Goal: Check status: Verify the current state of an ongoing process or item

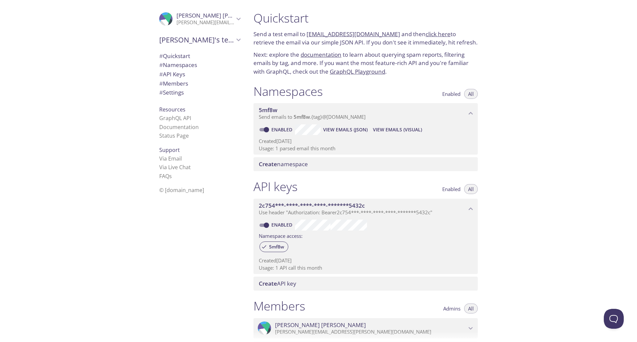
scroll to position [130, 0]
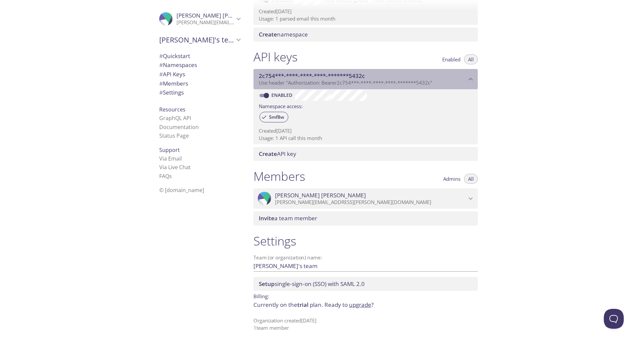
click at [465, 82] on p "Use header "Authorization: Bearer 2c754***-****-****-****-*******5432c "" at bounding box center [363, 83] width 208 height 7
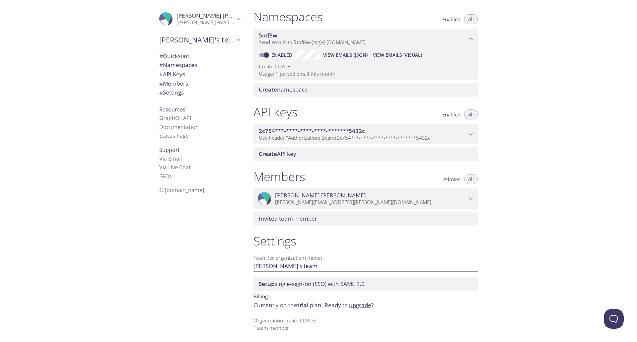
click at [467, 134] on icon "2c754***-****-****-****-*******5432c API key" at bounding box center [471, 134] width 9 height 9
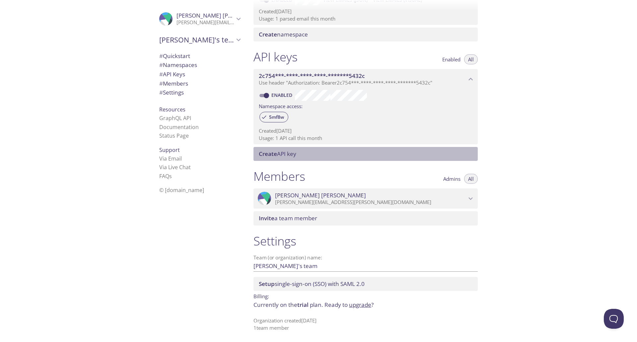
click at [353, 158] on div "Create API key" at bounding box center [366, 154] width 224 height 14
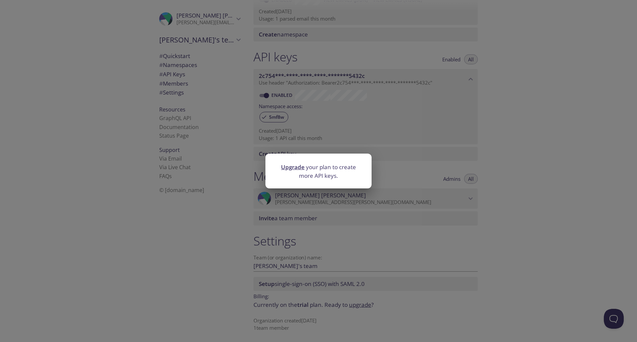
click at [526, 152] on div "Upgrade your plan to create more API keys." at bounding box center [318, 171] width 637 height 342
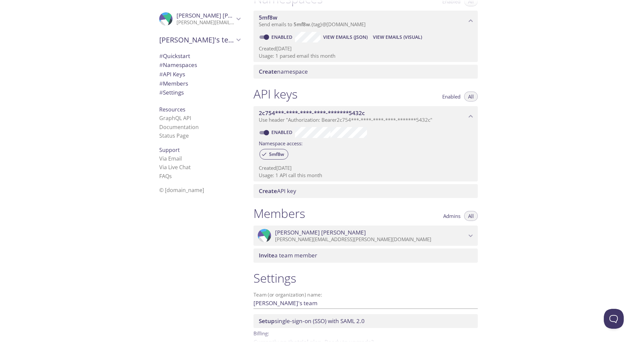
scroll to position [63, 0]
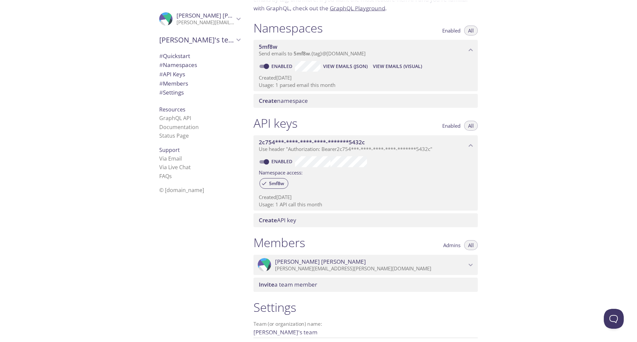
click at [317, 54] on span "Send emails to 5mf8w . {tag} @[DOMAIN_NAME]" at bounding box center [312, 53] width 107 height 7
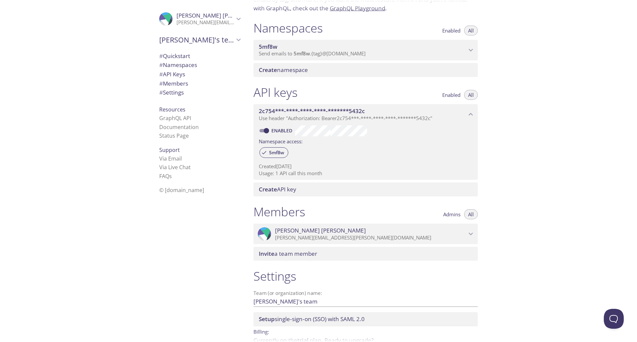
click at [317, 53] on span "Send emails to 5mf8w . {tag} @[DOMAIN_NAME]" at bounding box center [312, 53] width 107 height 7
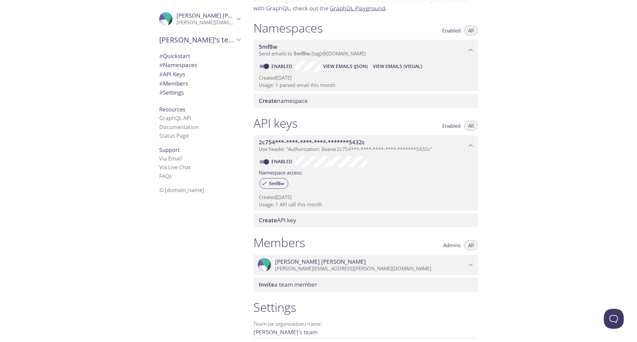
click at [336, 67] on span "View Emails (JSON)" at bounding box center [345, 66] width 44 height 8
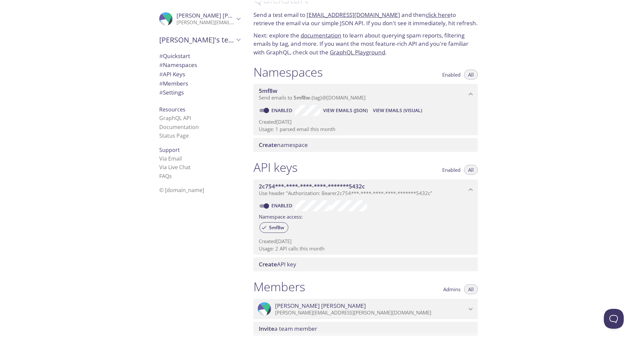
scroll to position [0, 0]
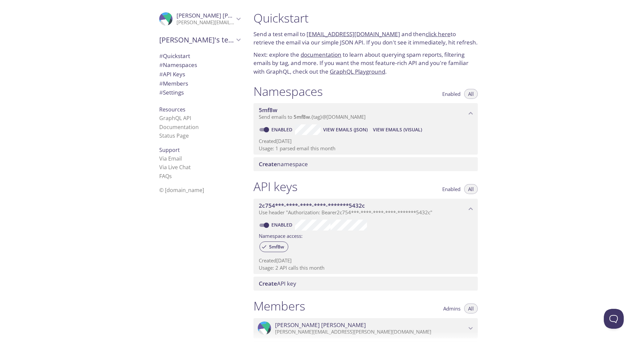
click at [309, 55] on link "documentation" at bounding box center [321, 55] width 41 height 8
click at [340, 129] on span "View Emails (JSON)" at bounding box center [345, 130] width 44 height 8
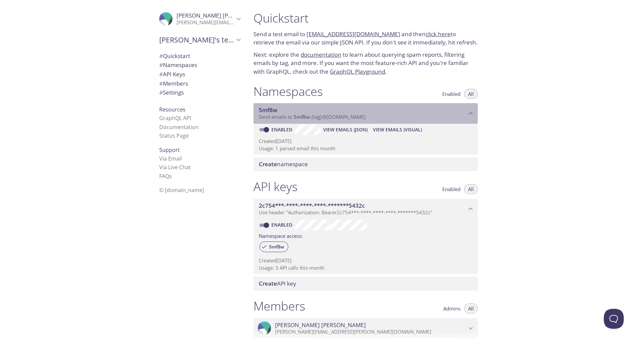
click at [373, 118] on p "Send emails to 5mf8w . {tag} @[DOMAIN_NAME]" at bounding box center [363, 117] width 208 height 7
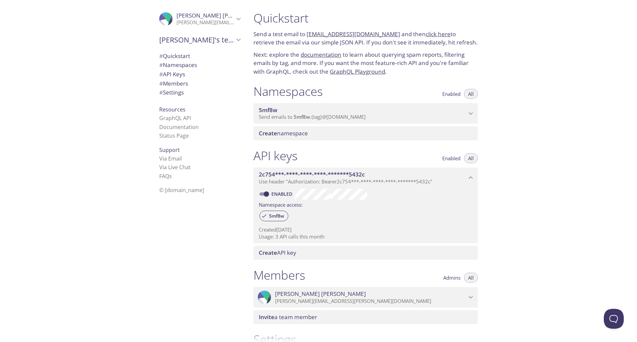
click at [373, 118] on p "Send emails to 5mf8w . {tag} @[DOMAIN_NAME]" at bounding box center [363, 117] width 208 height 7
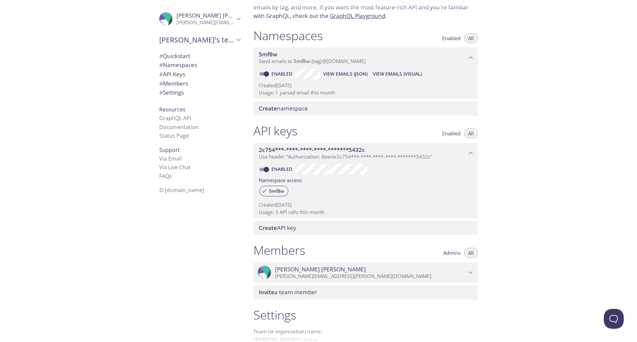
scroll to position [66, 0]
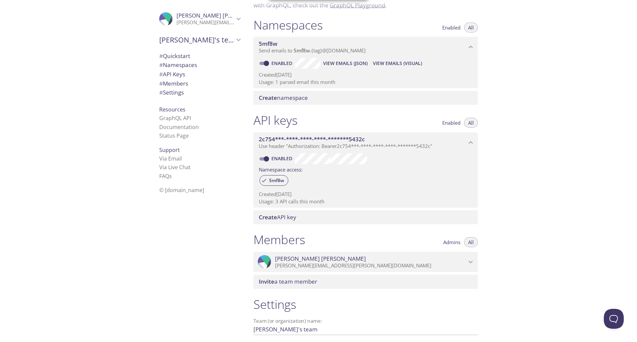
click at [349, 153] on div "2c754***-****-****-****-*******5432c Use header "Authorization: Bearer 2c754***…" at bounding box center [366, 142] width 224 height 21
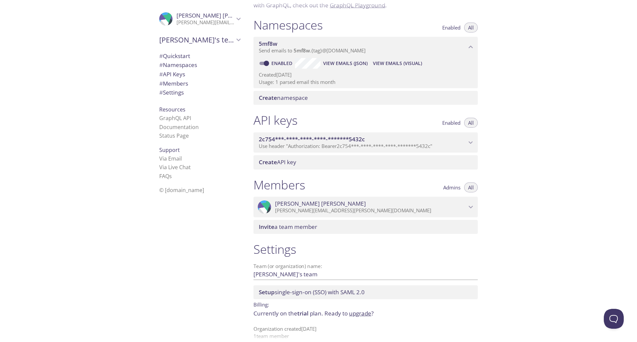
click at [354, 143] on span "Use header "Authorization: Bearer 2c754***-****-****-****-*******5432c "" at bounding box center [346, 146] width 174 height 7
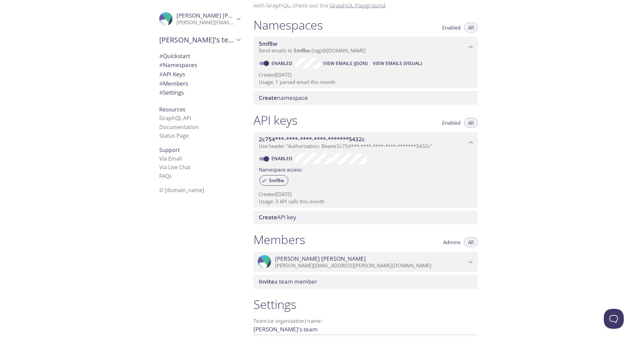
click at [396, 64] on span "View Emails (Visual)" at bounding box center [397, 63] width 49 height 8
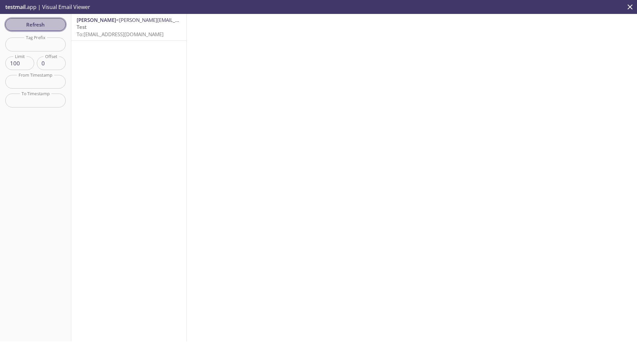
click at [39, 26] on span "Refresh" at bounding box center [36, 24] width 50 height 9
click at [55, 27] on span "Refresh" at bounding box center [36, 24] width 50 height 9
click at [54, 23] on span "Refresh" at bounding box center [36, 24] width 50 height 9
click at [144, 35] on span "To: [EMAIL_ADDRESS][DOMAIN_NAME]" at bounding box center [120, 34] width 87 height 7
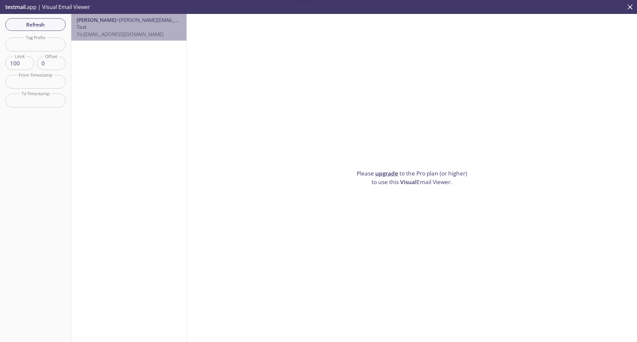
click at [144, 35] on span "To: [EMAIL_ADDRESS][DOMAIN_NAME]" at bounding box center [120, 34] width 87 height 7
drag, startPoint x: 85, startPoint y: 34, endPoint x: 128, endPoint y: 35, distance: 43.2
click at [128, 35] on span "To: [EMAIL_ADDRESS][DOMAIN_NAME]" at bounding box center [120, 34] width 87 height 7
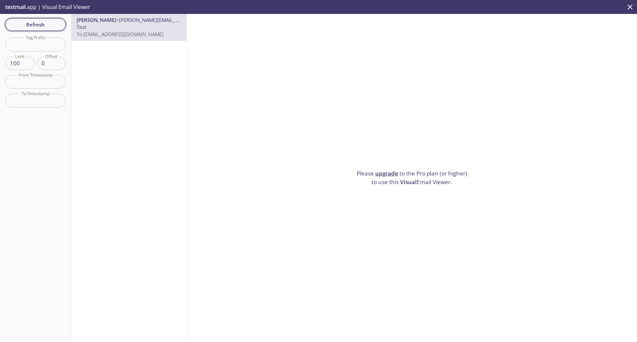
click at [32, 24] on span "Refresh" at bounding box center [36, 24] width 50 height 9
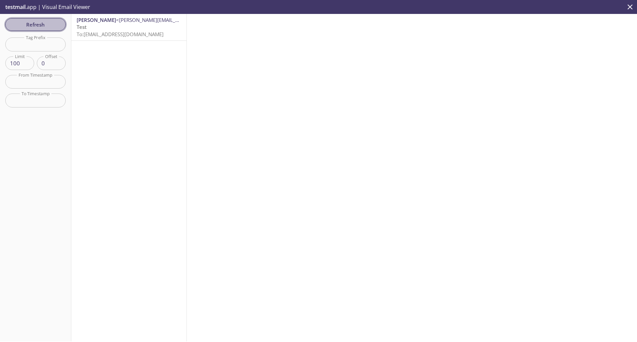
click at [27, 24] on span "Refresh" at bounding box center [36, 24] width 50 height 9
click at [28, 24] on span "Refresh" at bounding box center [36, 24] width 50 height 9
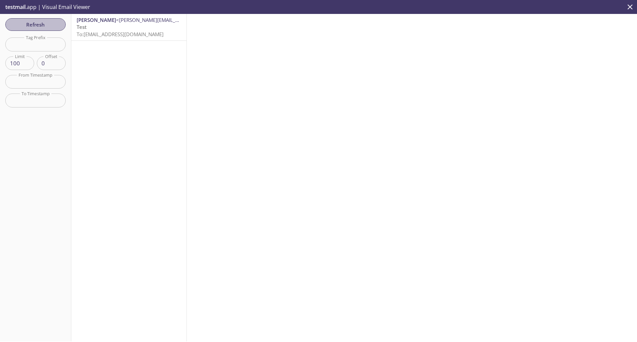
click at [28, 24] on span "Refresh" at bounding box center [36, 24] width 50 height 9
click at [33, 37] on div "Refresh Filters Tag Prefix Tag Prefix Limit 100 Limit Offset 0 Offset From Time…" at bounding box center [35, 178] width 71 height 328
click at [33, 38] on input "text" at bounding box center [35, 45] width 60 height 14
type input "patient"
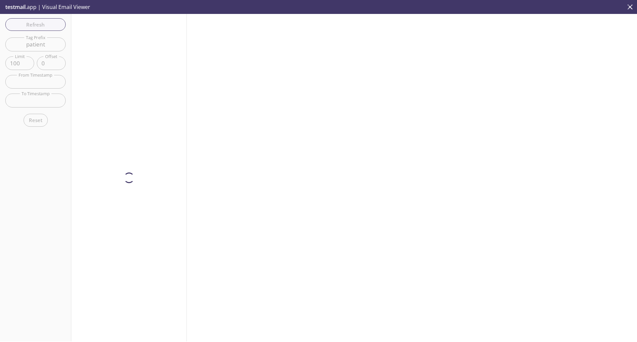
click at [58, 26] on div "Refresh Filters Tag Prefix patient Tag Prefix Limit 100 Limit Offset 0 Offset F…" at bounding box center [35, 178] width 71 height 328
